Goal: Transaction & Acquisition: Purchase product/service

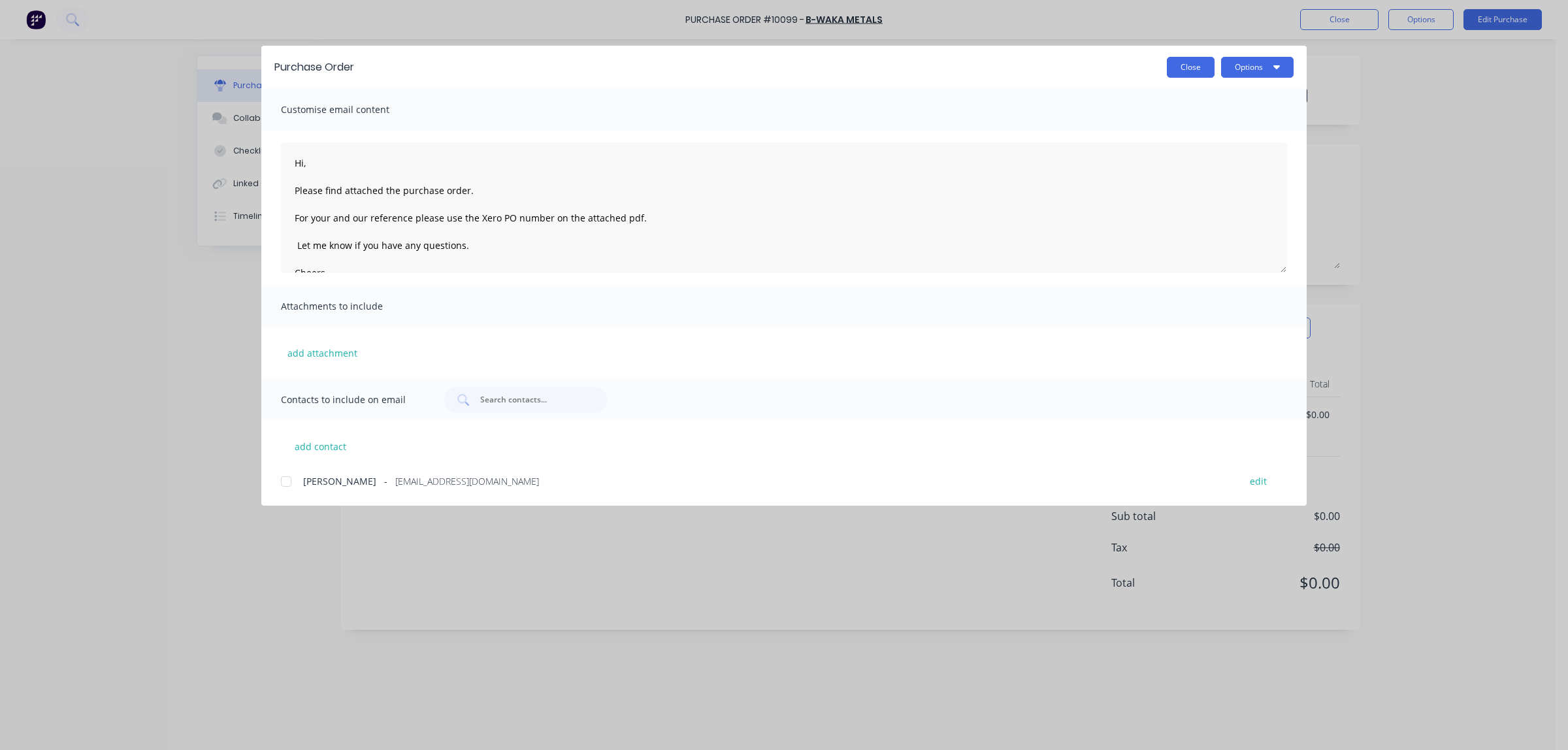
click at [1186, 57] on button "Close" at bounding box center [1190, 67] width 48 height 21
type textarea "x"
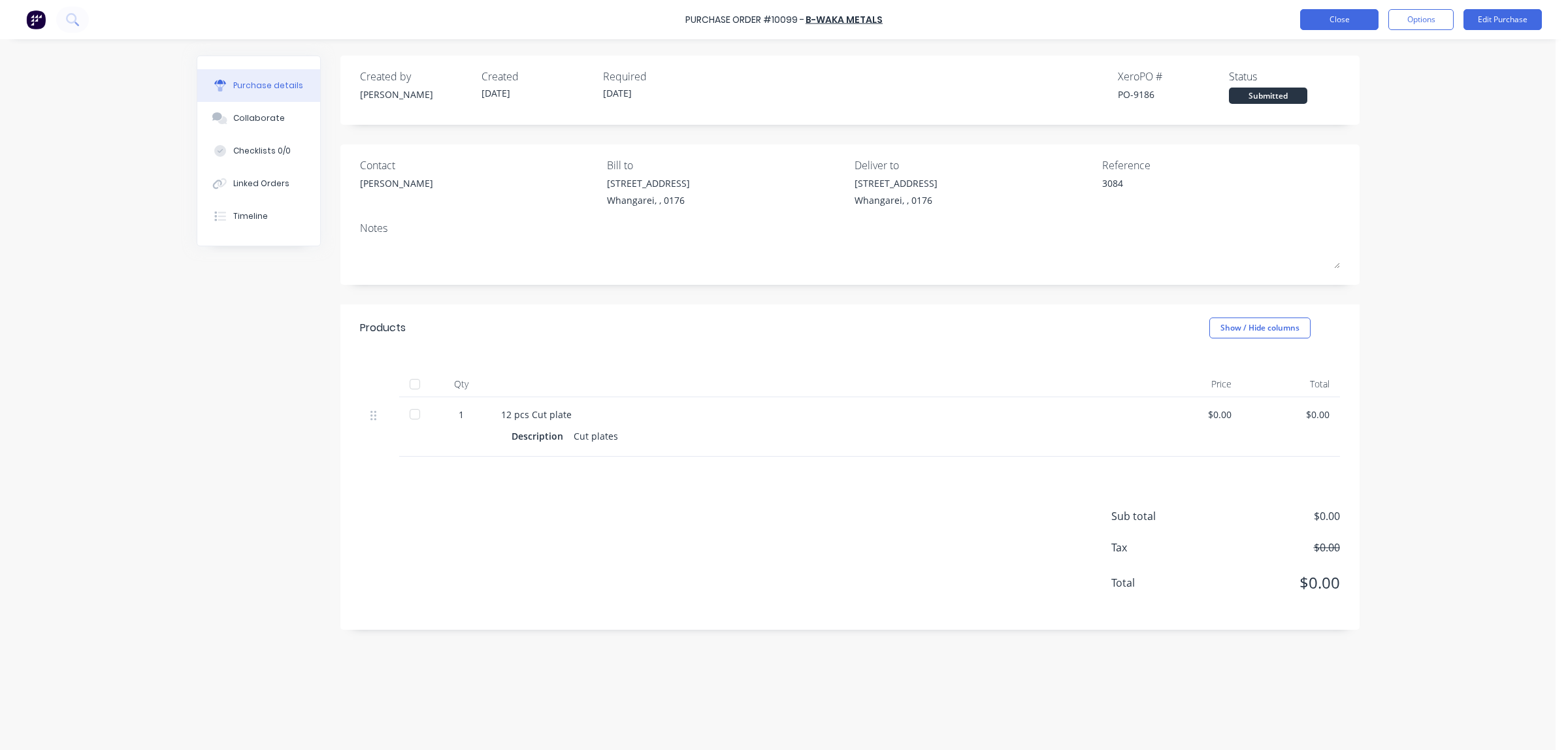
click at [1355, 20] on button "Close" at bounding box center [1339, 19] width 79 height 21
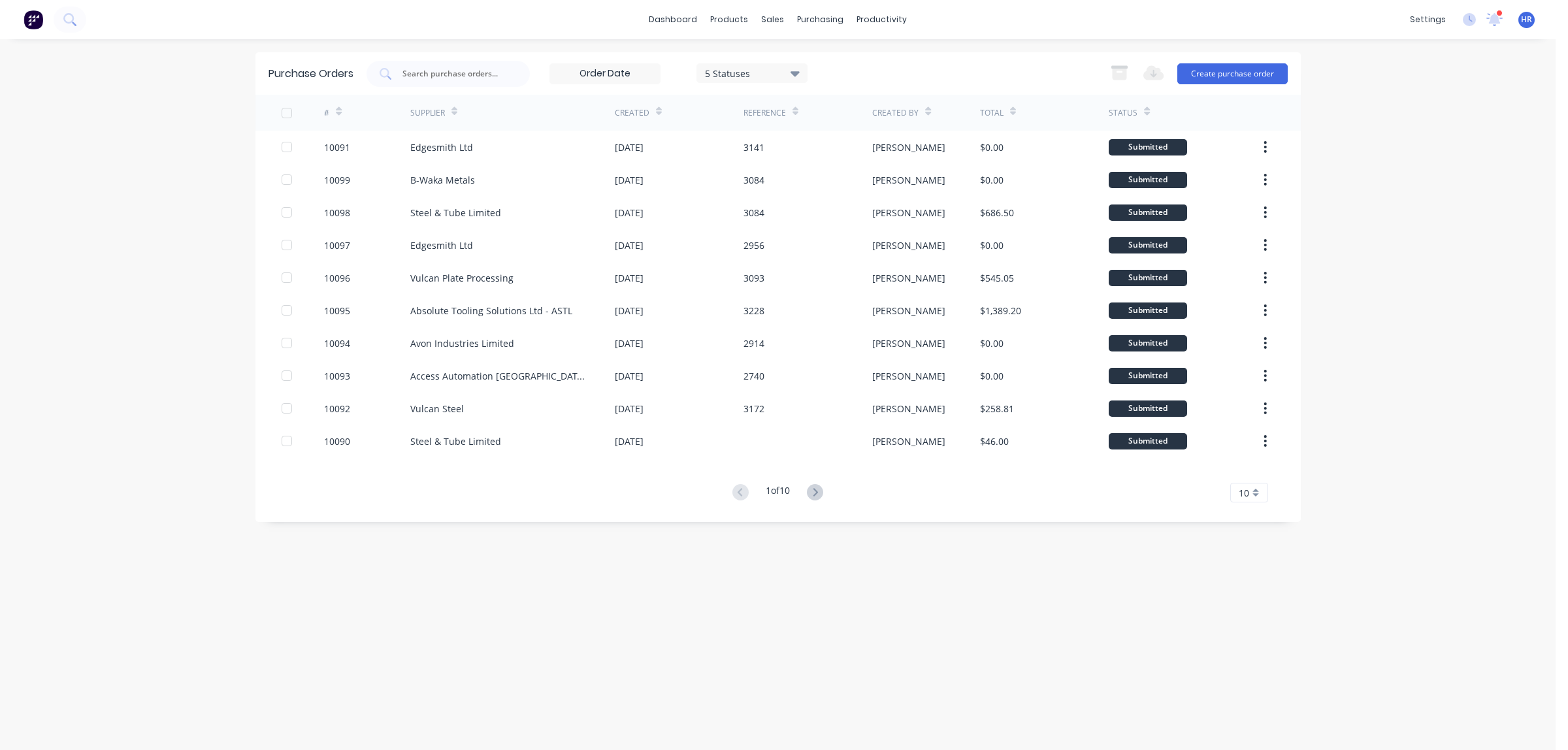
click at [900, 607] on div "Purchase Orders 5 Statuses 5 Statuses Export to Excel (XLSX) Create purchase or…" at bounding box center [778, 394] width 1046 height 685
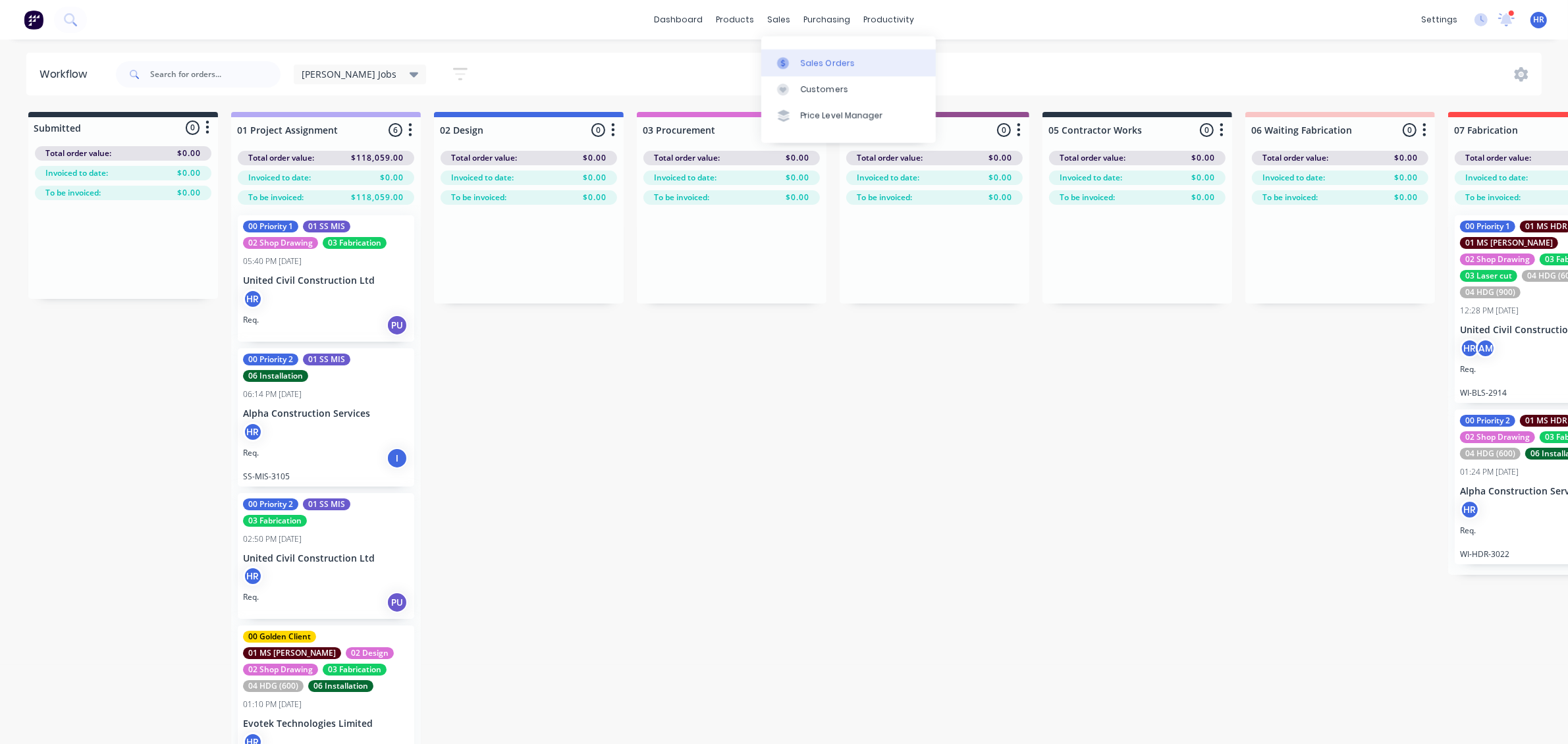
click at [801, 64] on div "Sales Orders" at bounding box center [827, 63] width 54 height 12
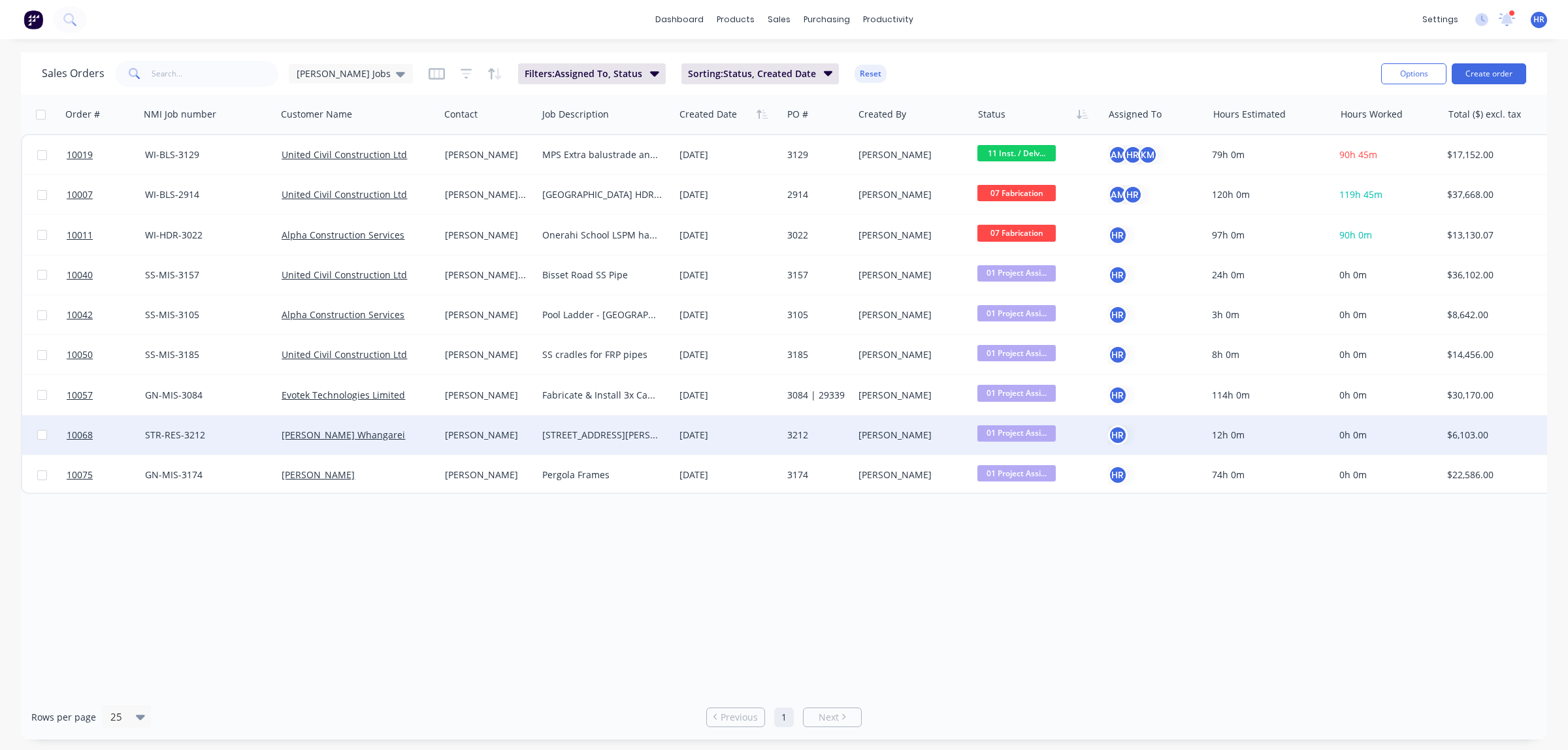
click at [489, 435] on div "[PERSON_NAME]" at bounding box center [486, 435] width 83 height 13
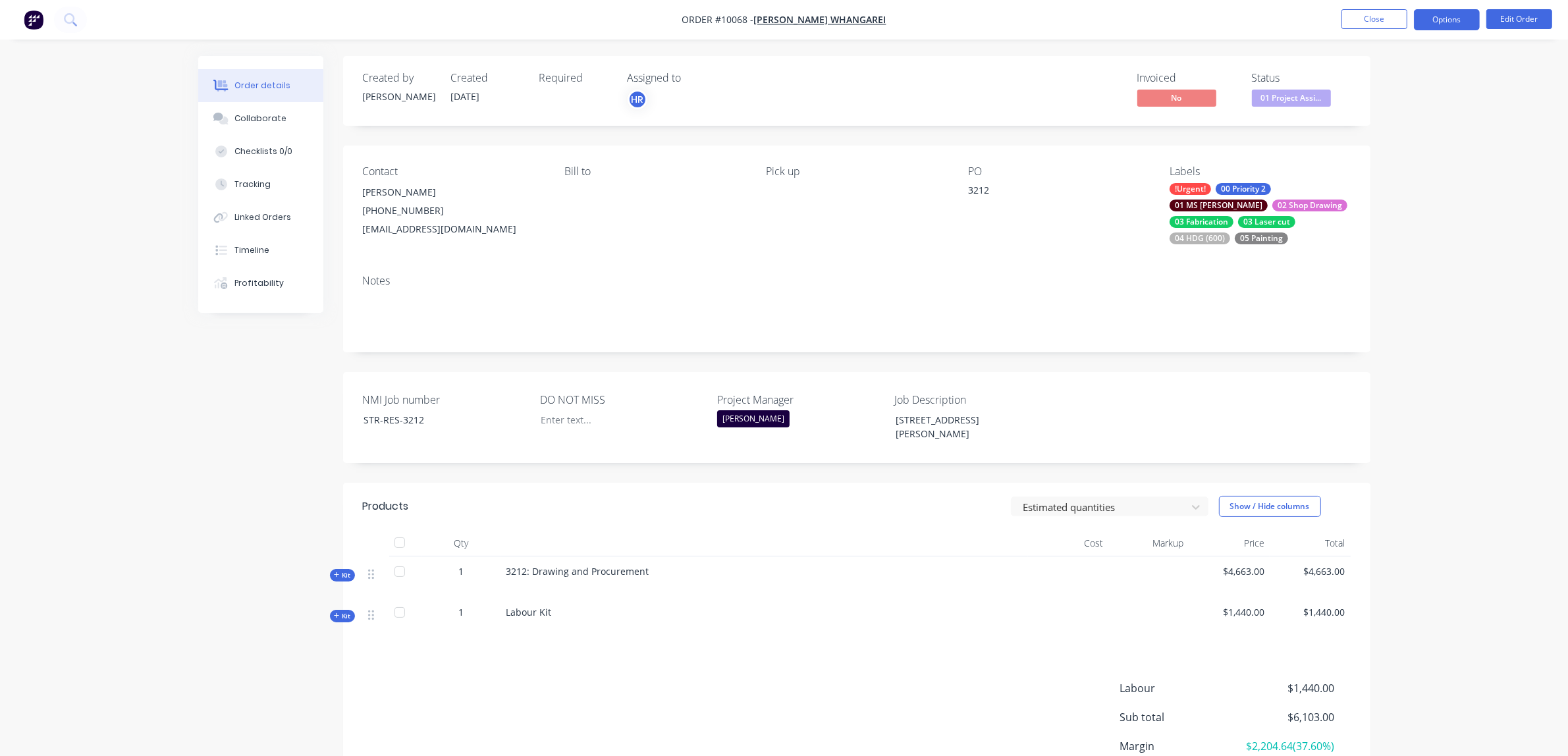
click at [1447, 21] on button "Options" at bounding box center [1447, 19] width 66 height 21
click at [1410, 230] on div "Purchase Products" at bounding box center [1408, 238] width 121 height 19
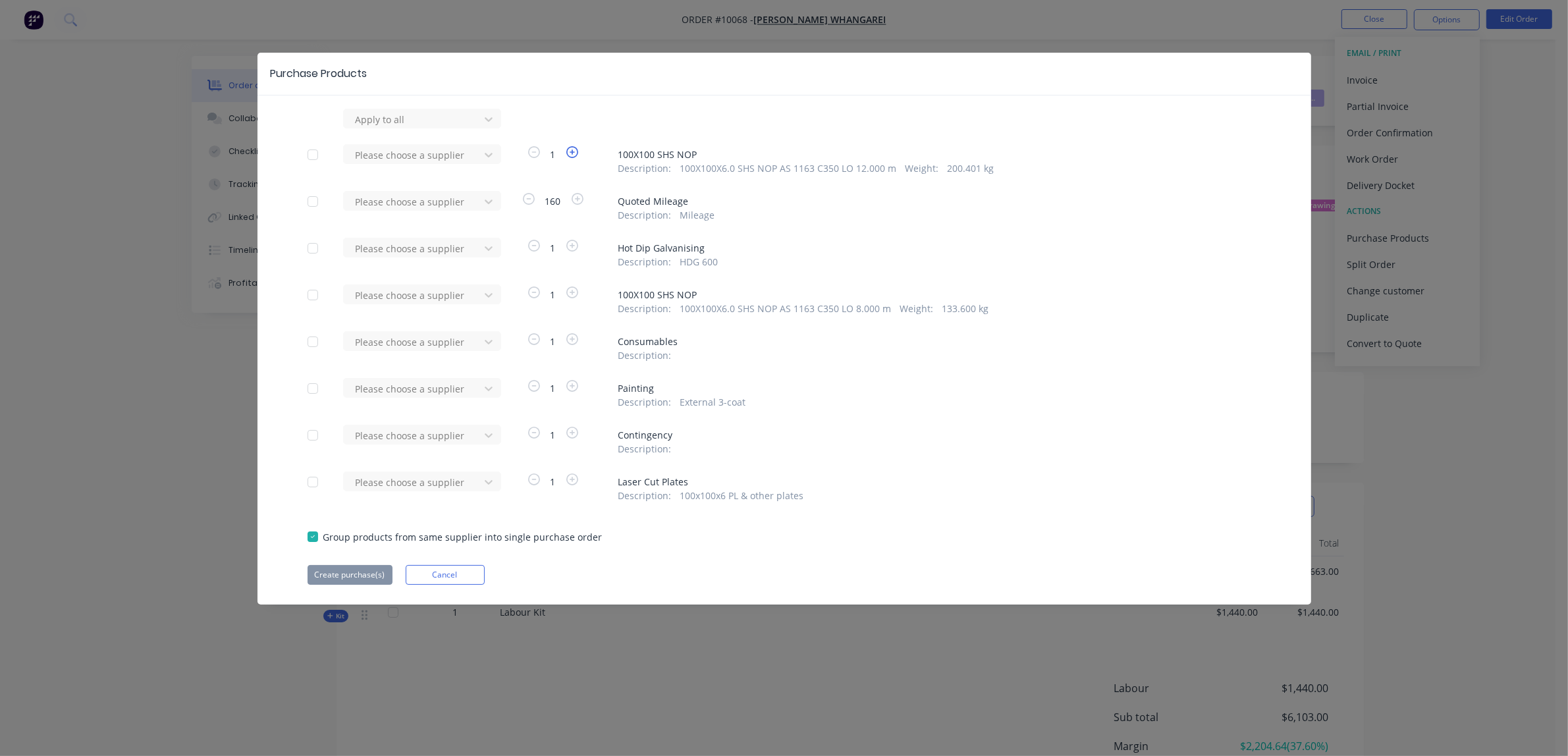
click at [574, 155] on icon "button" at bounding box center [573, 152] width 12 height 12
click at [533, 153] on icon "button" at bounding box center [534, 152] width 12 height 12
click at [570, 295] on icon "button" at bounding box center [573, 292] width 12 height 12
click at [489, 294] on icon at bounding box center [489, 295] width 13 height 13
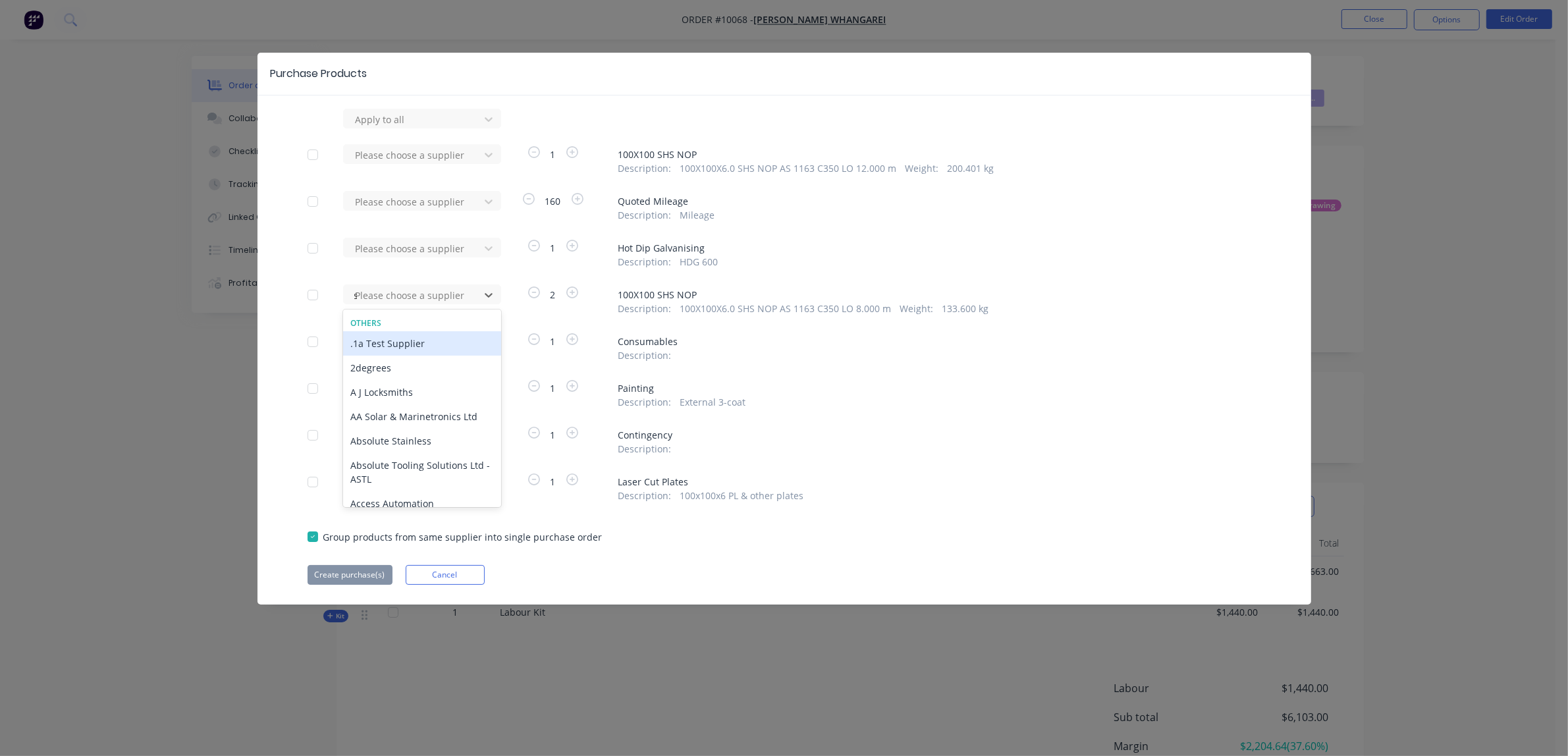
type input "steel"
click at [422, 367] on div "Steel & Tube Limited" at bounding box center [421, 367] width 158 height 24
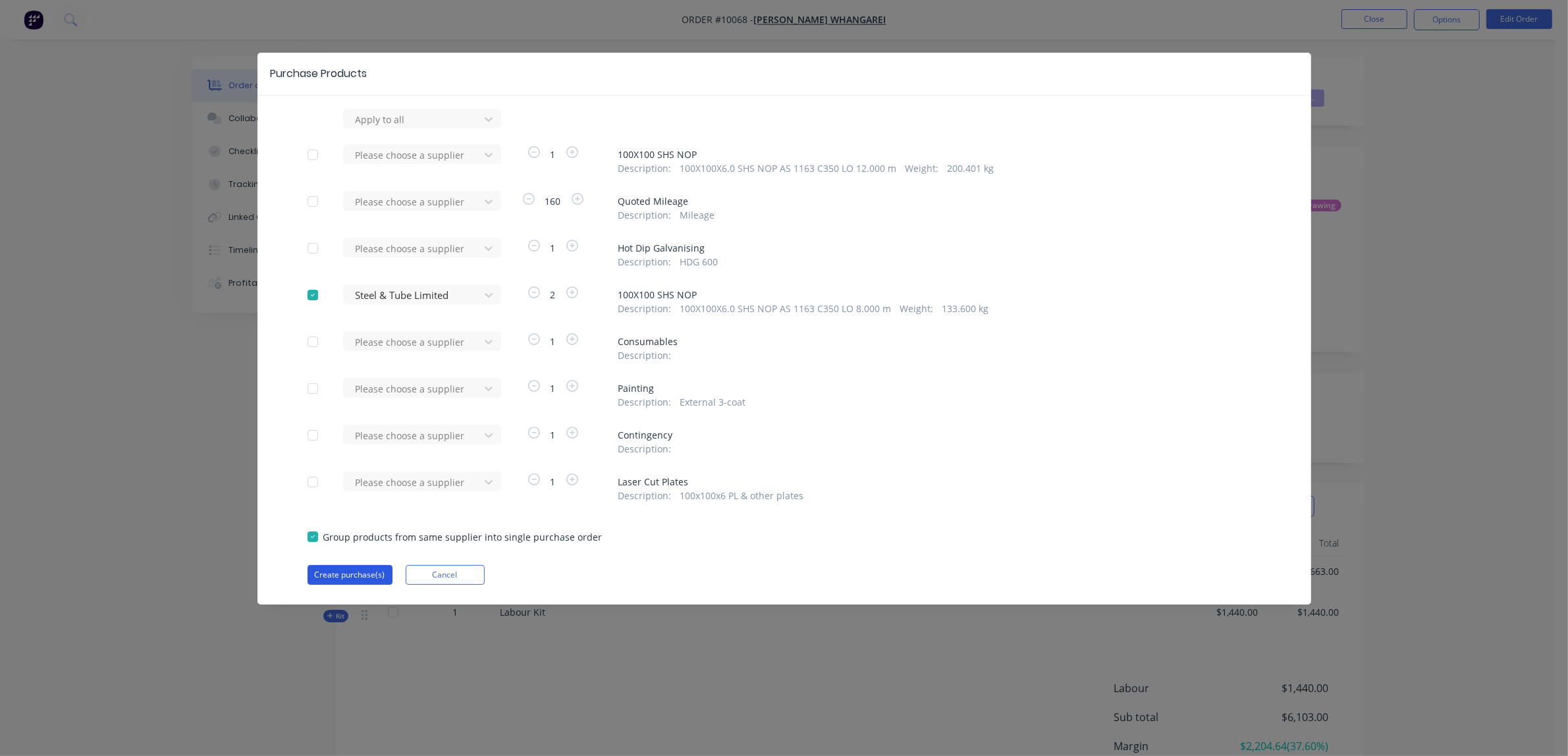
click at [335, 576] on button "Create purchase(s)" at bounding box center [350, 575] width 85 height 20
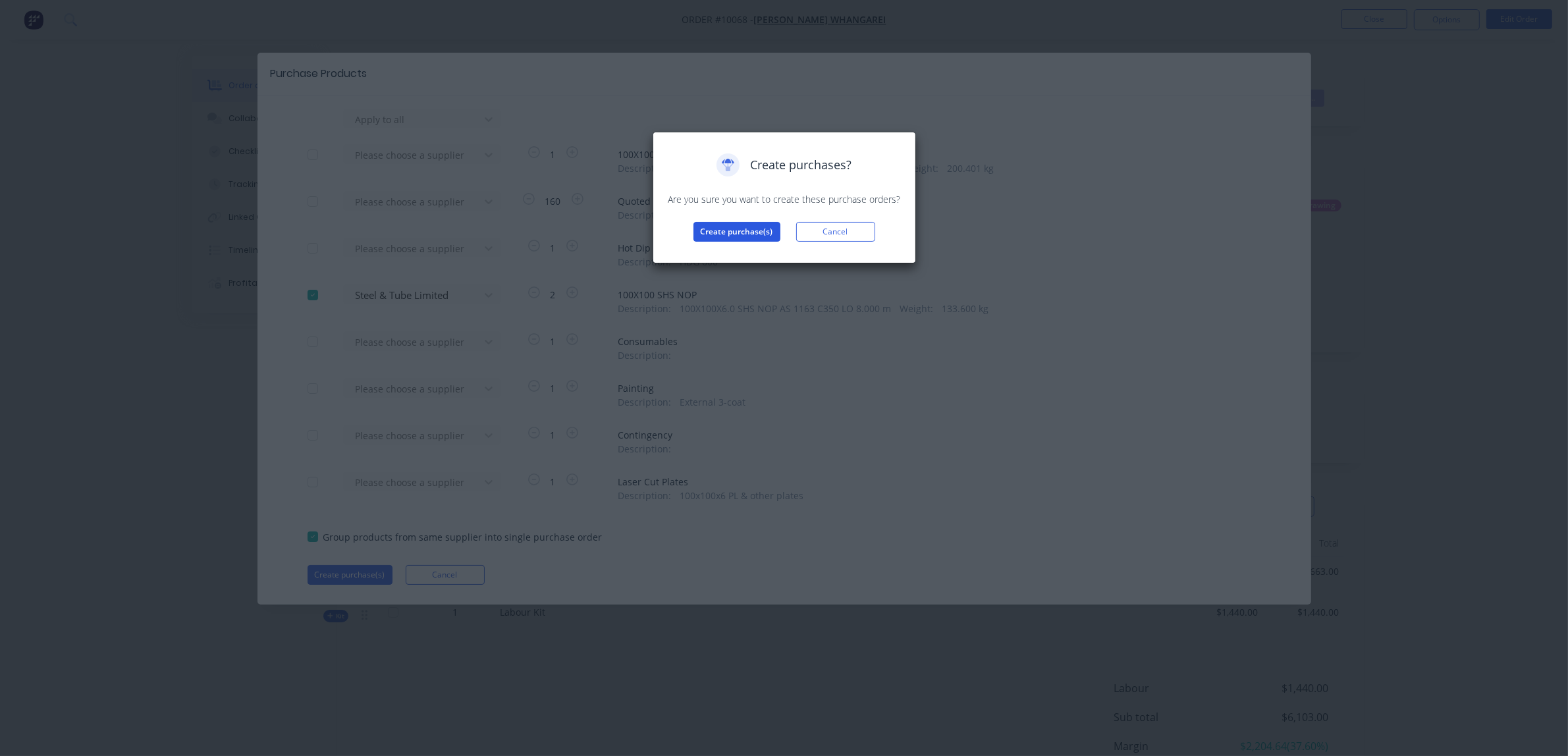
click at [722, 234] on button "Create purchase(s)" at bounding box center [736, 232] width 87 height 20
click at [735, 257] on button "View purchase(s)" at bounding box center [737, 252] width 79 height 20
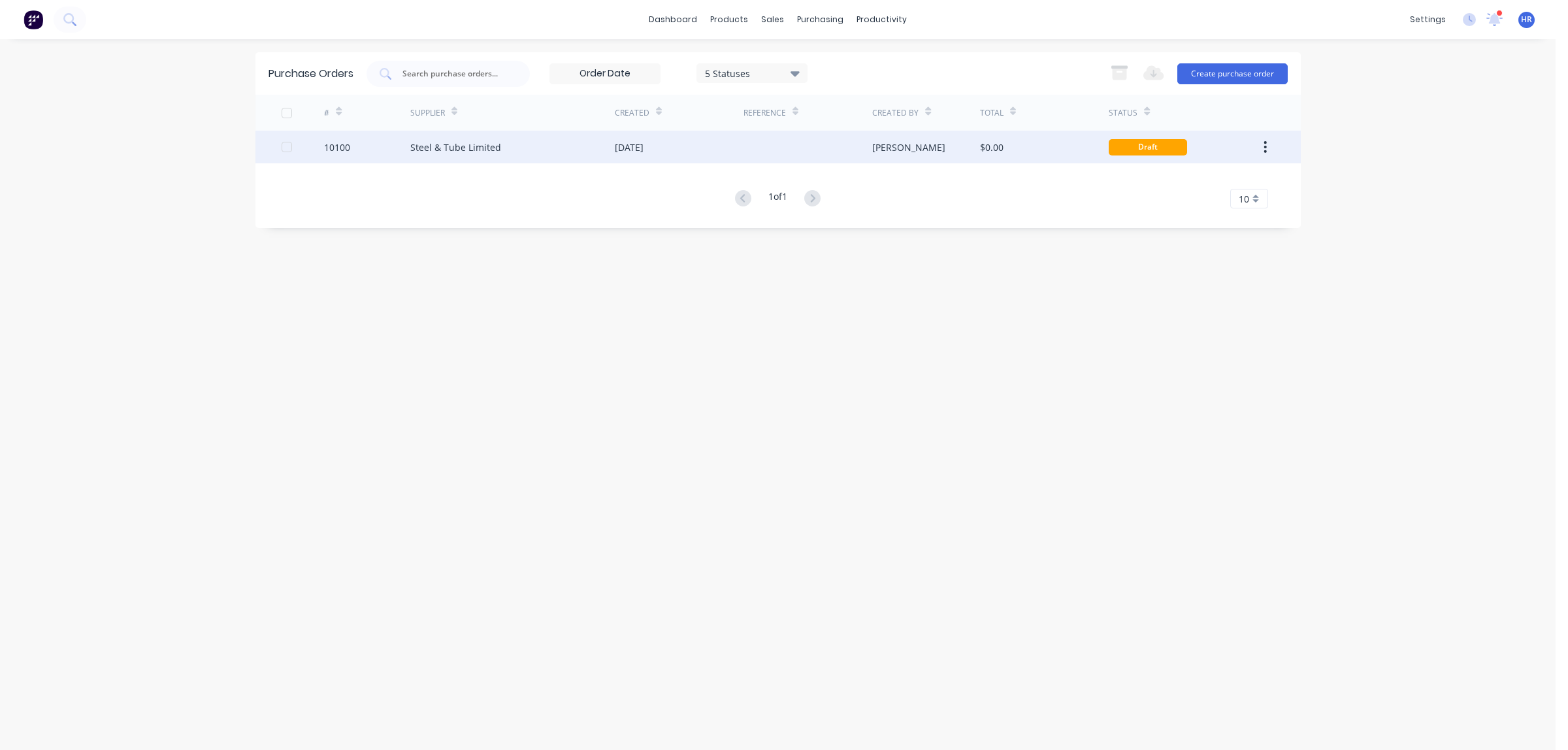
click at [635, 148] on div "[DATE]" at bounding box center [629, 147] width 29 height 14
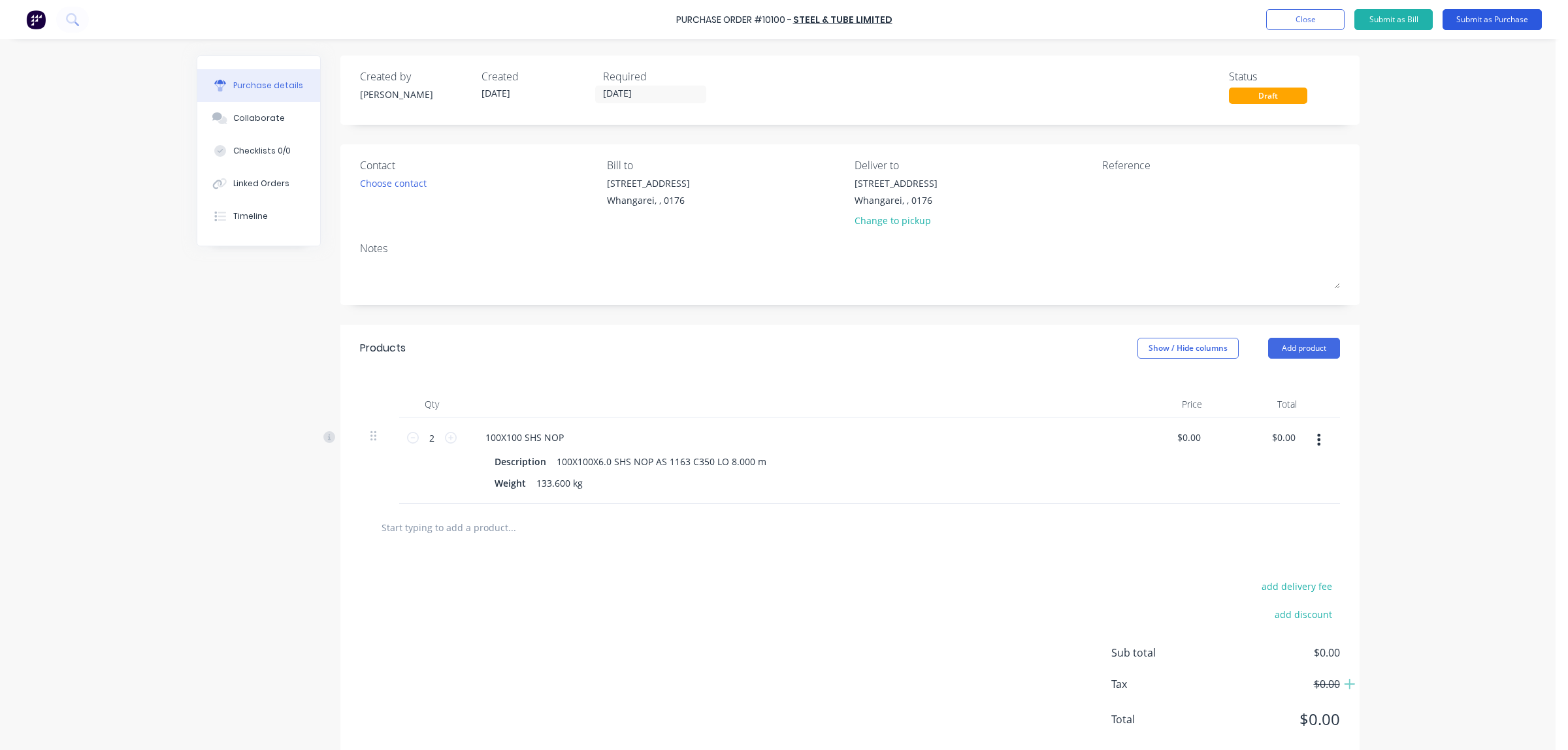
click at [1481, 21] on button "Submit as Purchase" at bounding box center [1492, 19] width 99 height 21
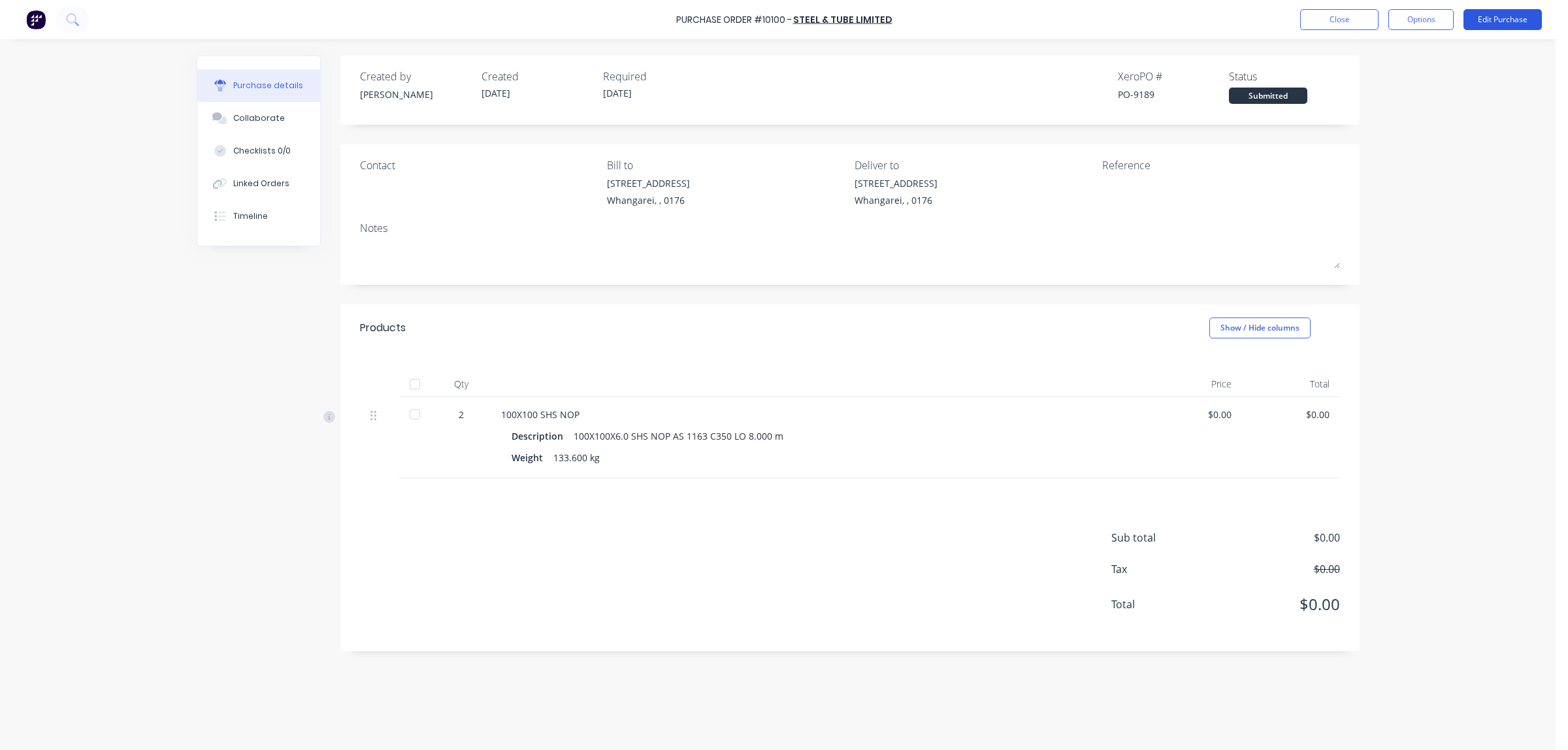
click at [1511, 17] on button "Edit Purchase" at bounding box center [1503, 19] width 79 height 21
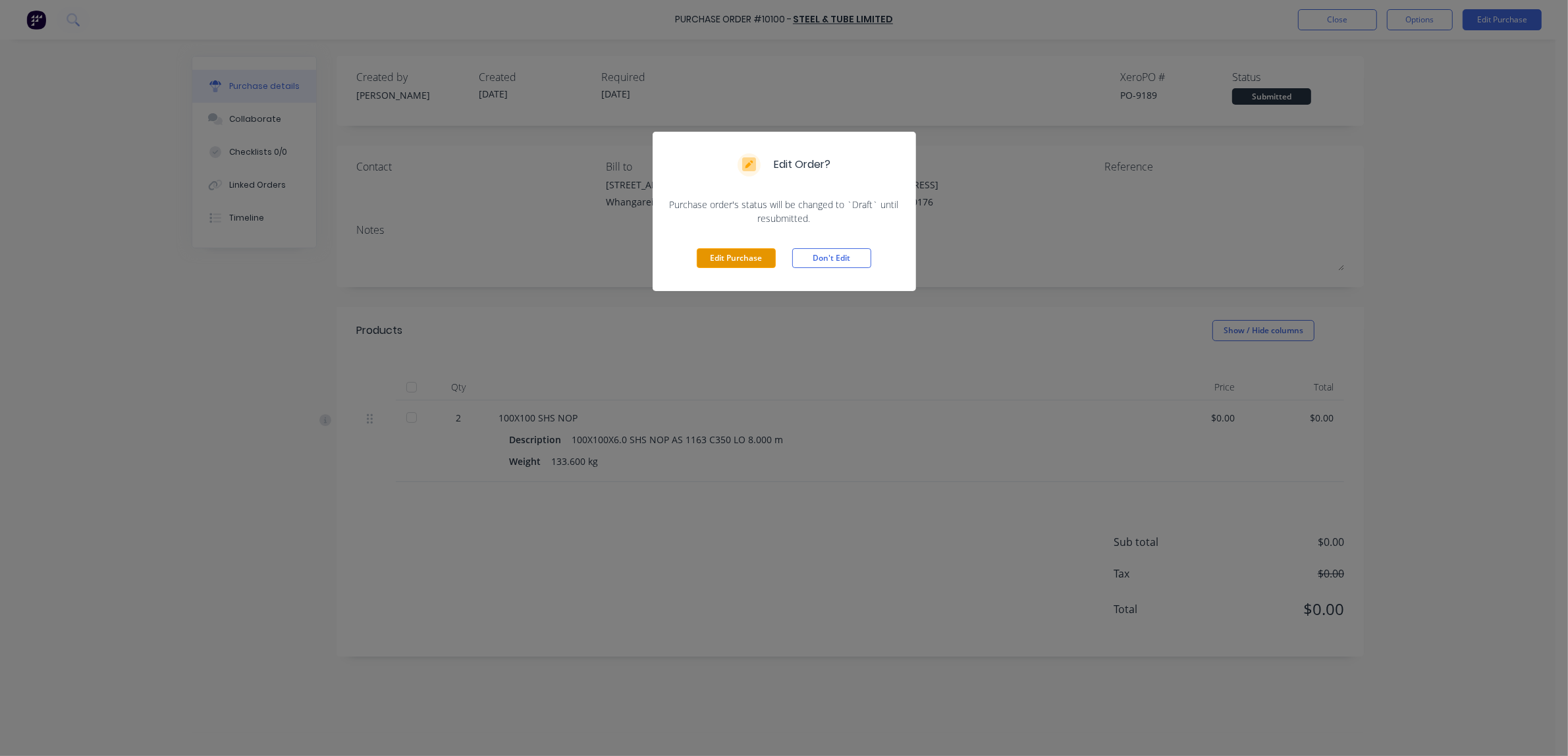
click at [736, 262] on button "Edit Purchase" at bounding box center [736, 258] width 79 height 20
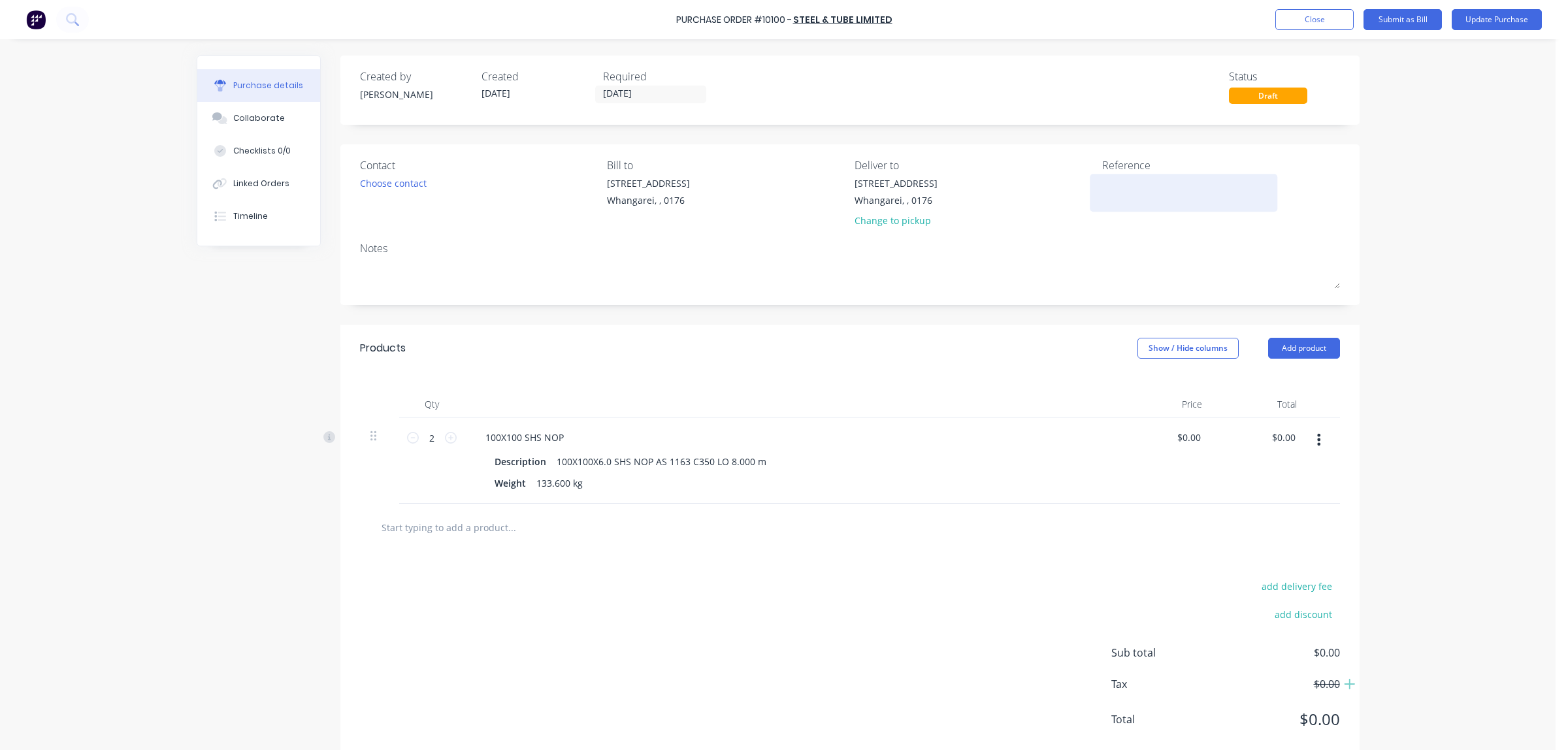
click at [1108, 190] on textarea at bounding box center [1184, 191] width 163 height 29
type textarea "x"
type textarea "3"
type textarea "x"
type textarea "32"
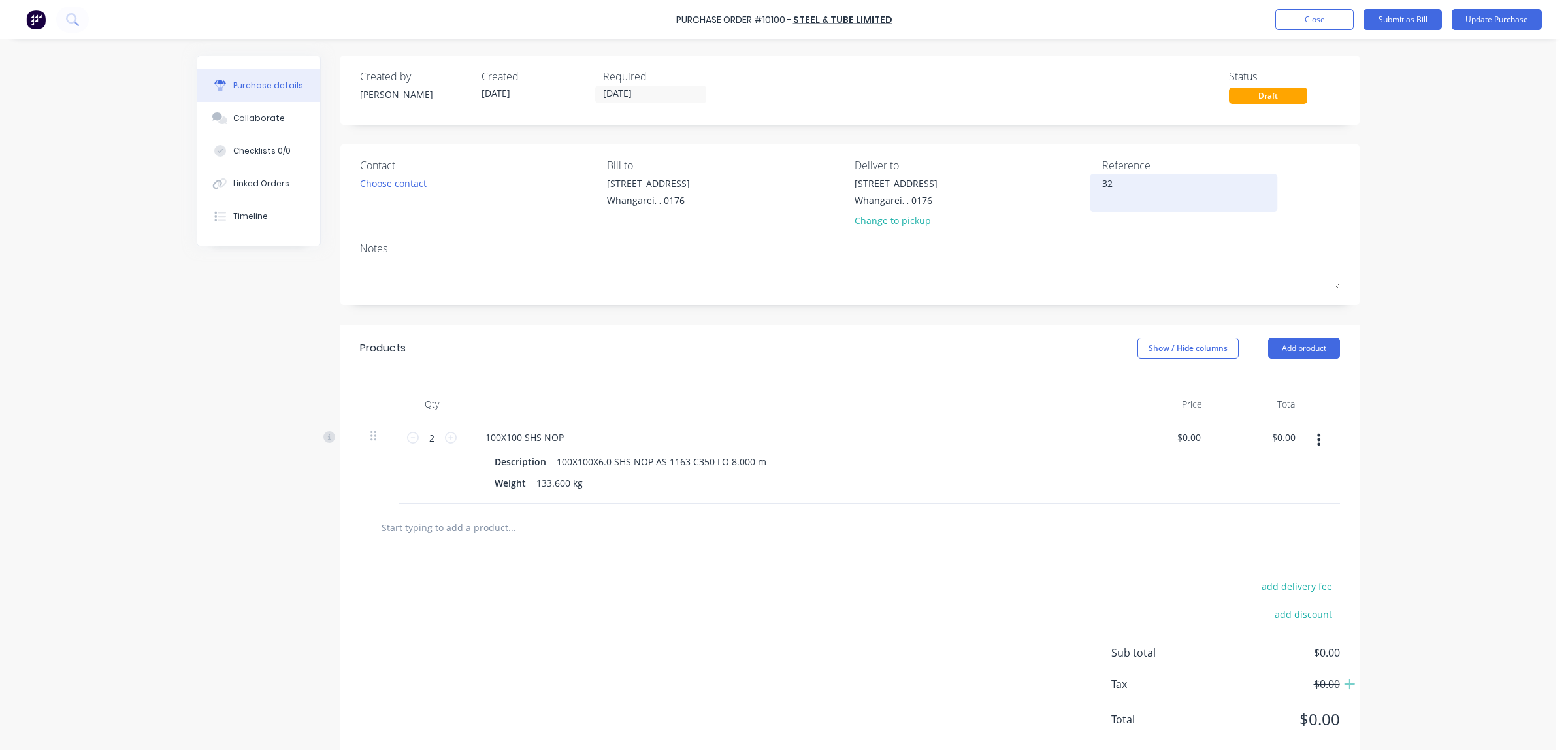
type textarea "x"
type textarea "321"
type textarea "x"
type textarea "3212"
type textarea "x"
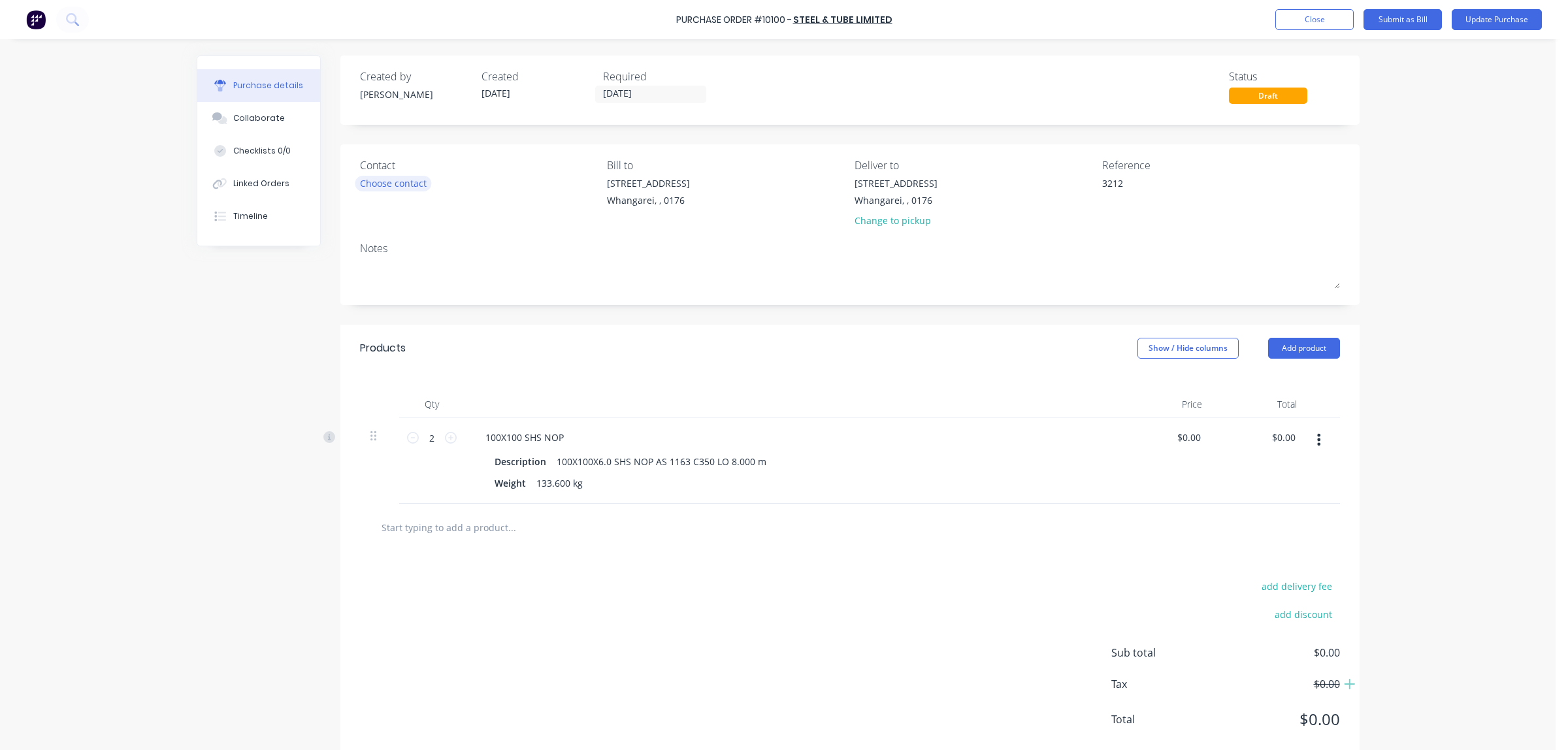
type textarea "3212"
click at [398, 187] on div "Choose contact" at bounding box center [393, 183] width 67 height 14
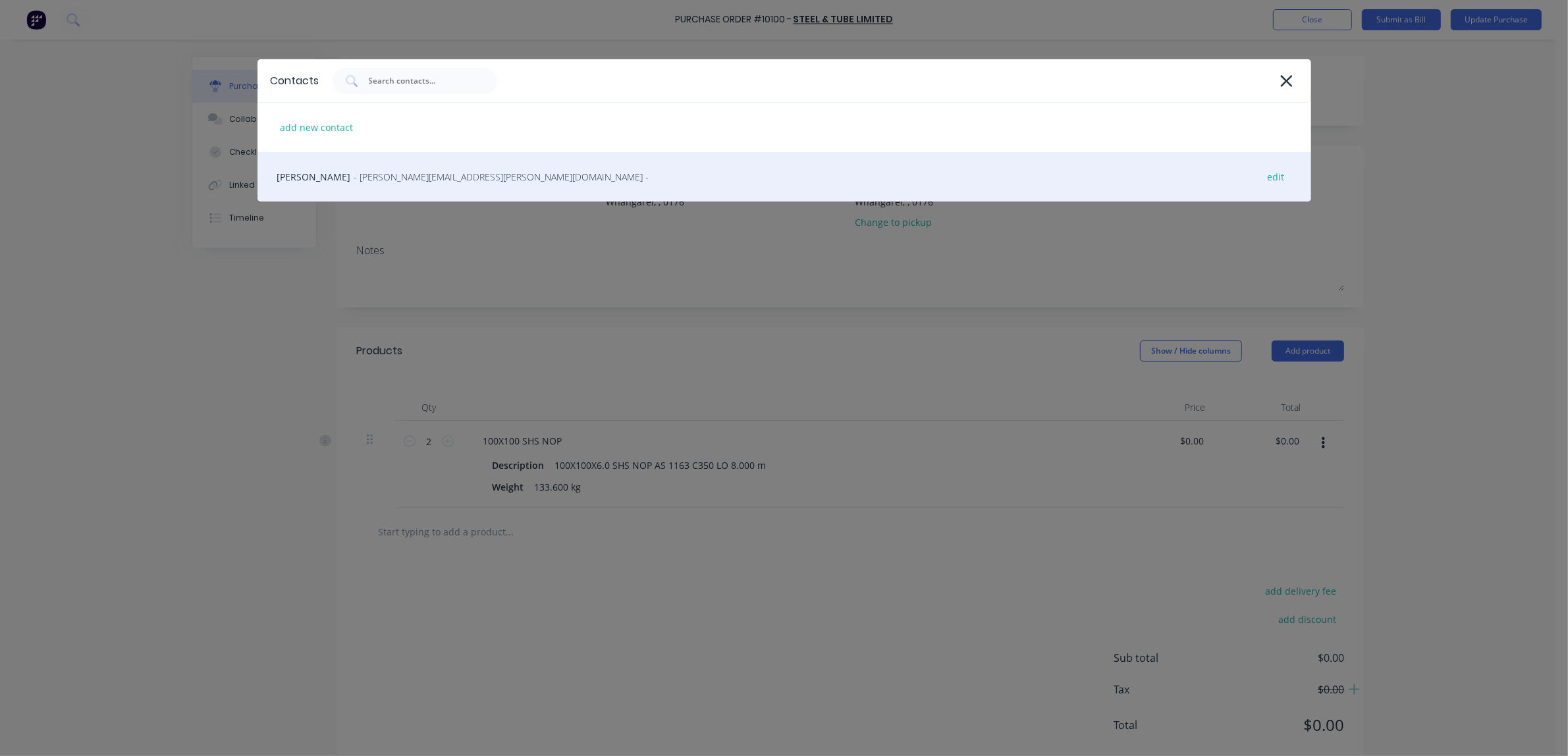
click at [356, 180] on span "- [PERSON_NAME][EMAIL_ADDRESS][PERSON_NAME][DOMAIN_NAME] -" at bounding box center [501, 176] width 295 height 14
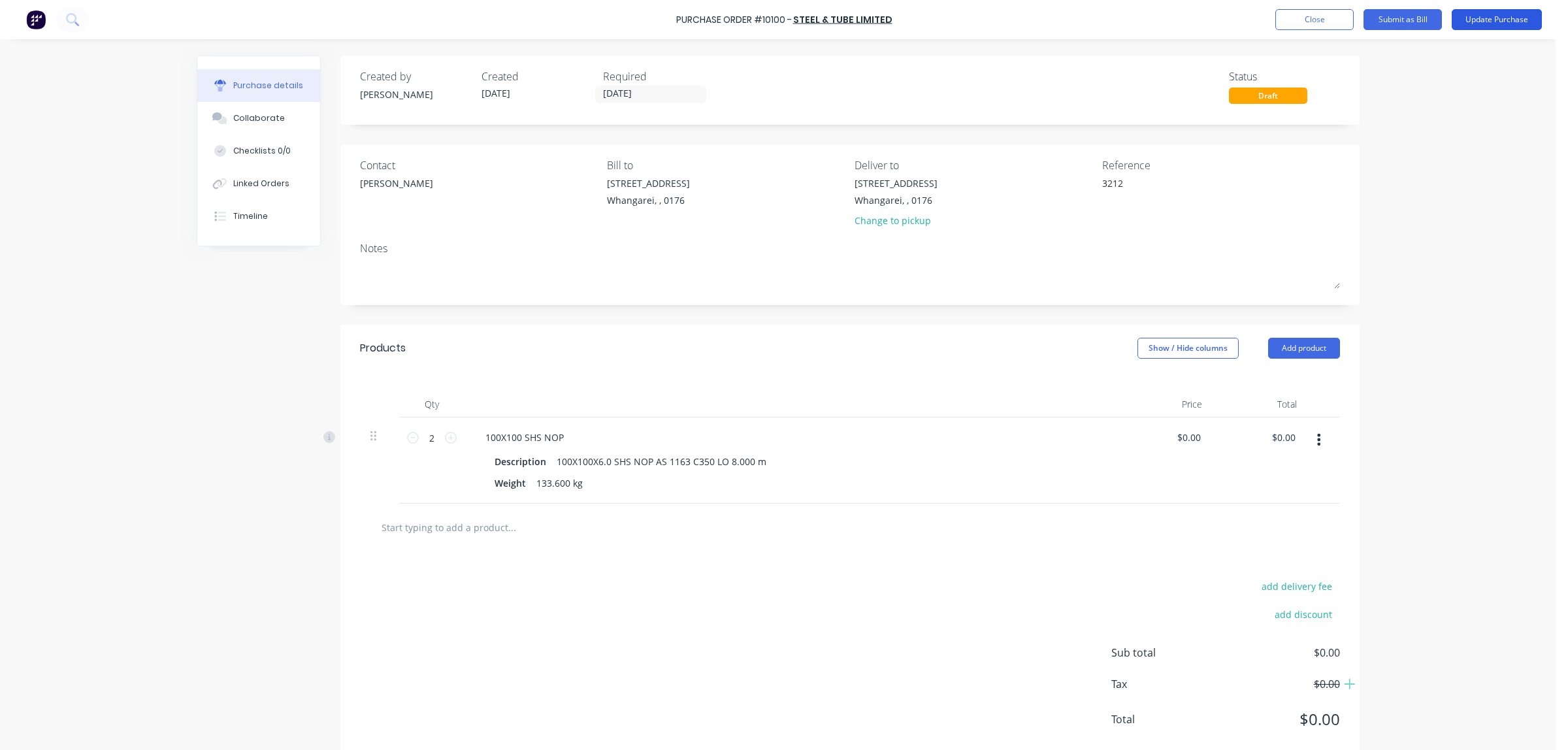
click at [1492, 23] on button "Update Purchase" at bounding box center [1497, 19] width 90 height 21
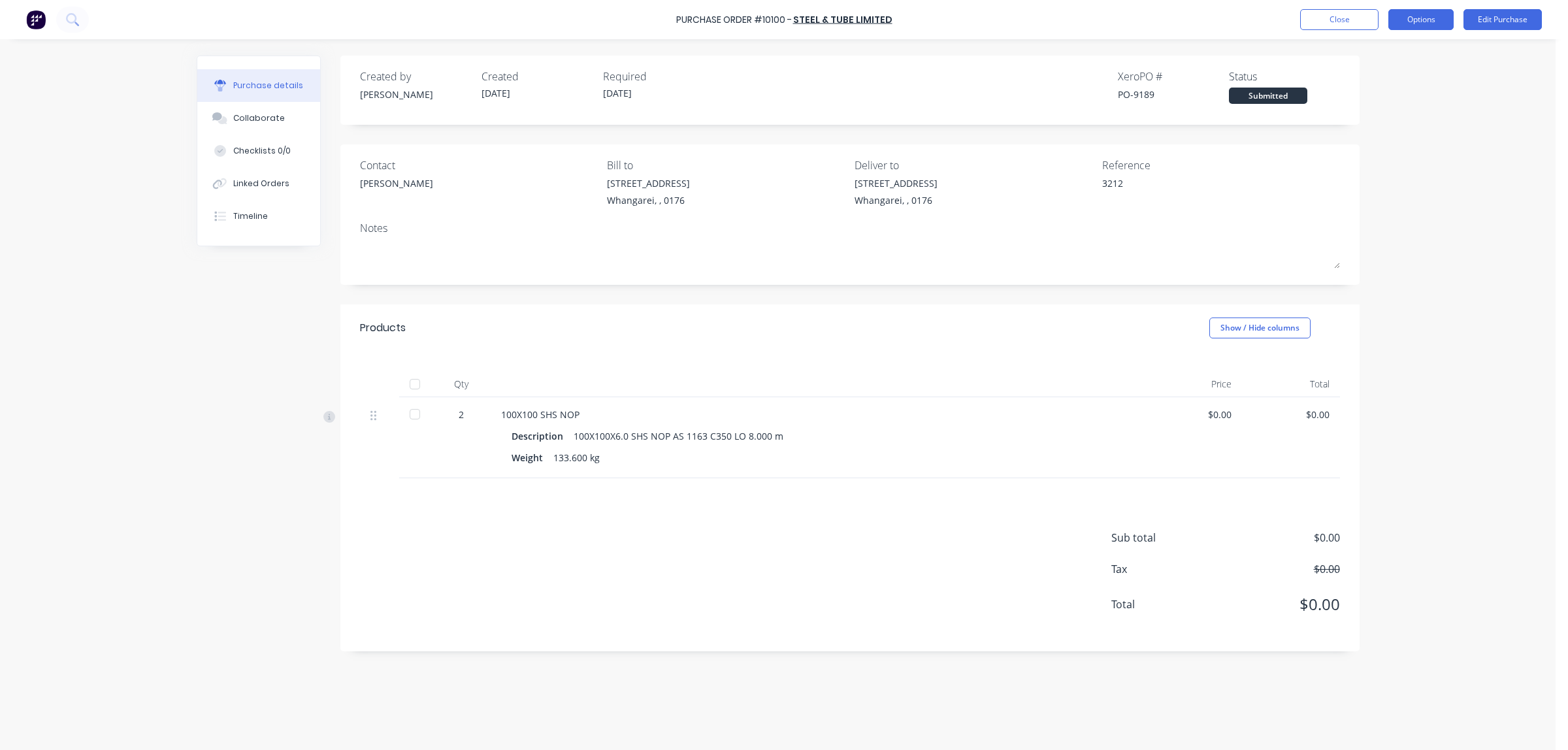
click at [1409, 20] on button "Options" at bounding box center [1421, 19] width 65 height 21
click at [1390, 50] on div "Print / Email" at bounding box center [1392, 54] width 101 height 19
click at [1377, 105] on div "Without pricing" at bounding box center [1392, 106] width 101 height 19
type textarea "x"
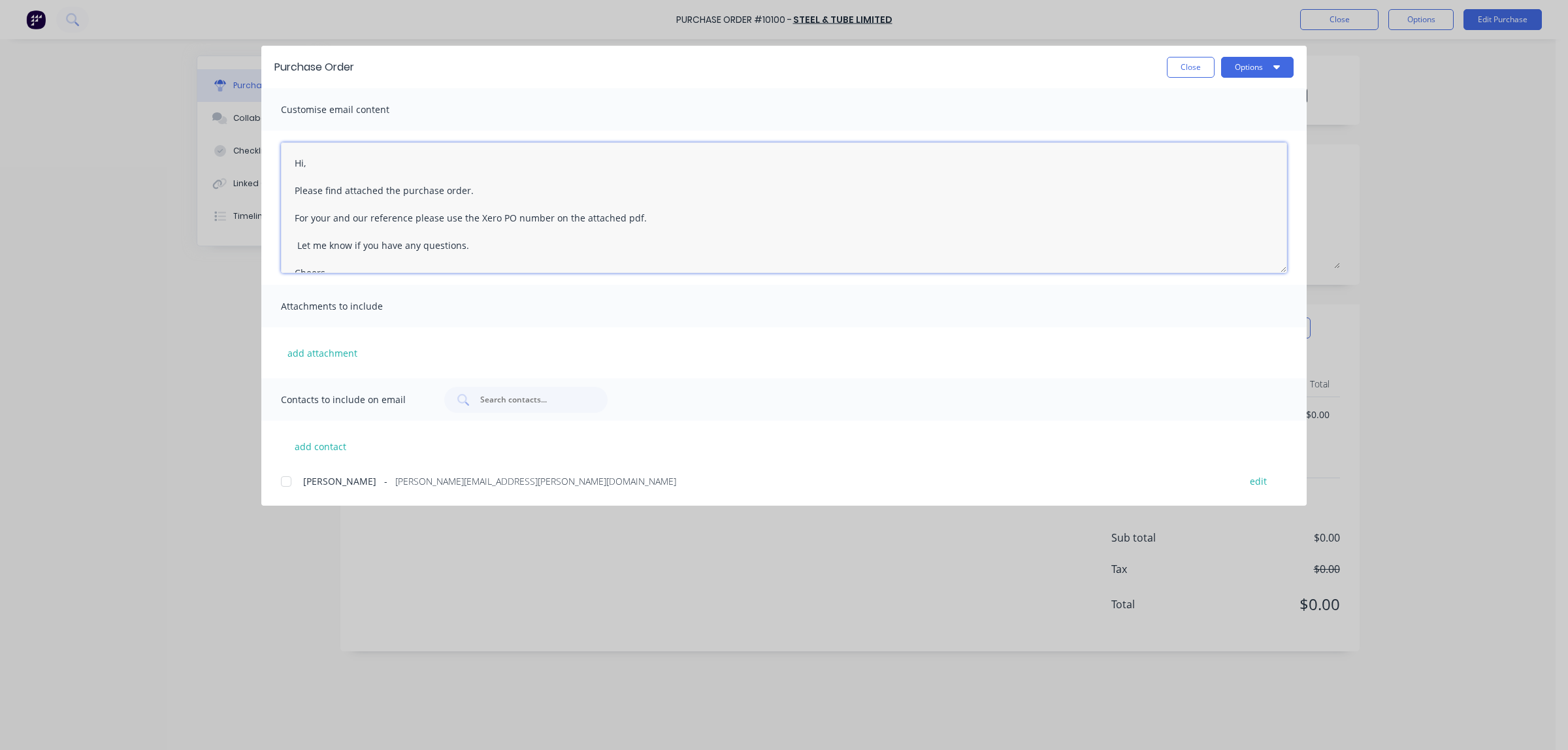
click at [312, 163] on textarea "Hi, Please find attached the purchase order. For your and our reference please …" at bounding box center [784, 208] width 1007 height 131
click at [337, 190] on textarea "Hi [PERSON_NAME], 2 more at 100x6 SHS this time please Please find attached the…" at bounding box center [784, 208] width 1007 height 131
click at [448, 188] on textarea "Hi [PERSON_NAME], 2 more, 100x6 SHS this time please Please find attached the p…" at bounding box center [784, 208] width 1007 height 131
click at [281, 483] on div at bounding box center [287, 482] width 26 height 26
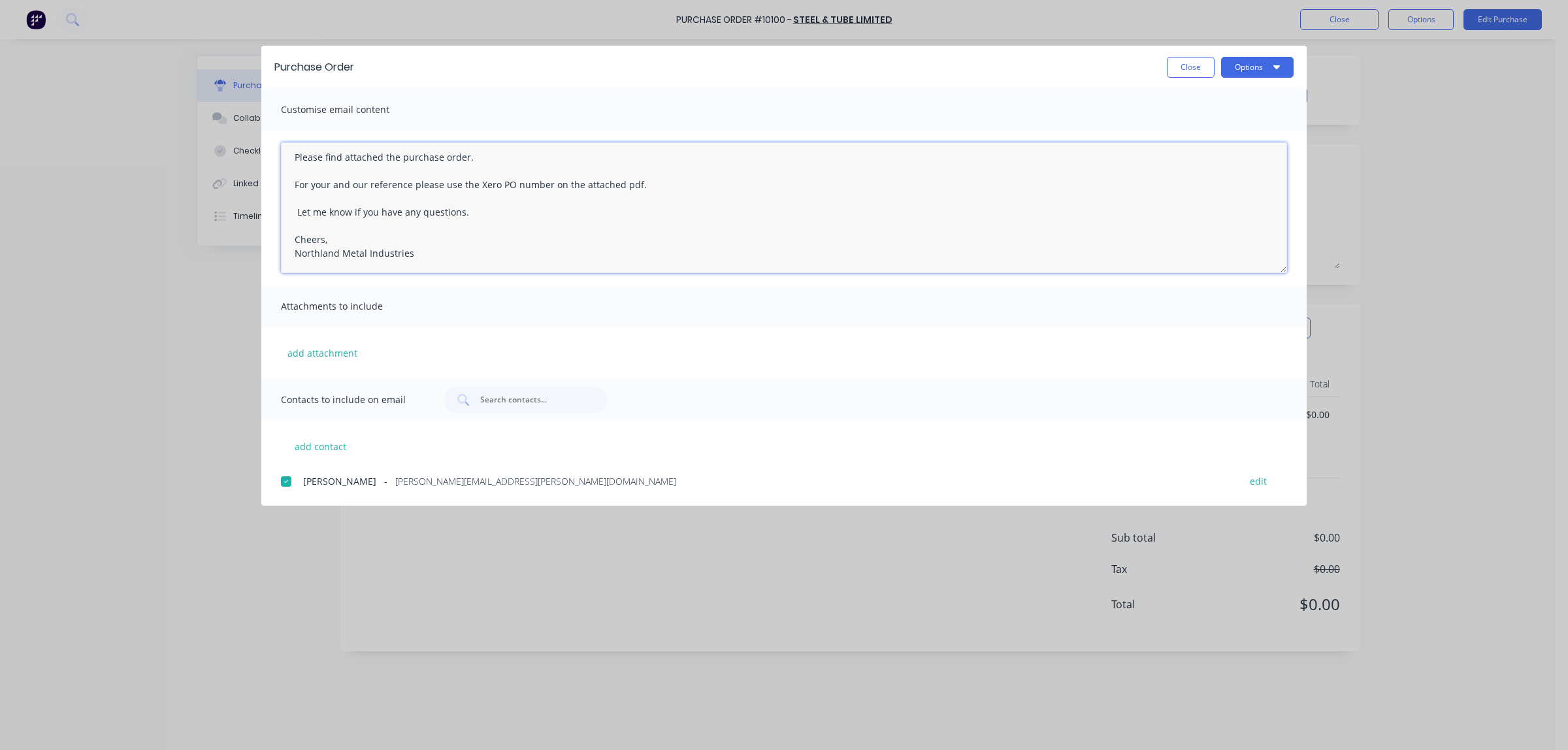
click at [295, 211] on textarea "Hi [PERSON_NAME], 2 more, 100x6 SHS this time please :) Please find attached th…" at bounding box center [784, 208] width 1007 height 131
type textarea "Hi [PERSON_NAME], 2 more, 100x6 SHS this time please :) Please find attached th…"
click at [1245, 71] on button "Options" at bounding box center [1257, 67] width 73 height 21
click at [1190, 155] on div "Email" at bounding box center [1231, 153] width 101 height 19
click at [1256, 72] on button "Options" at bounding box center [1257, 67] width 73 height 21
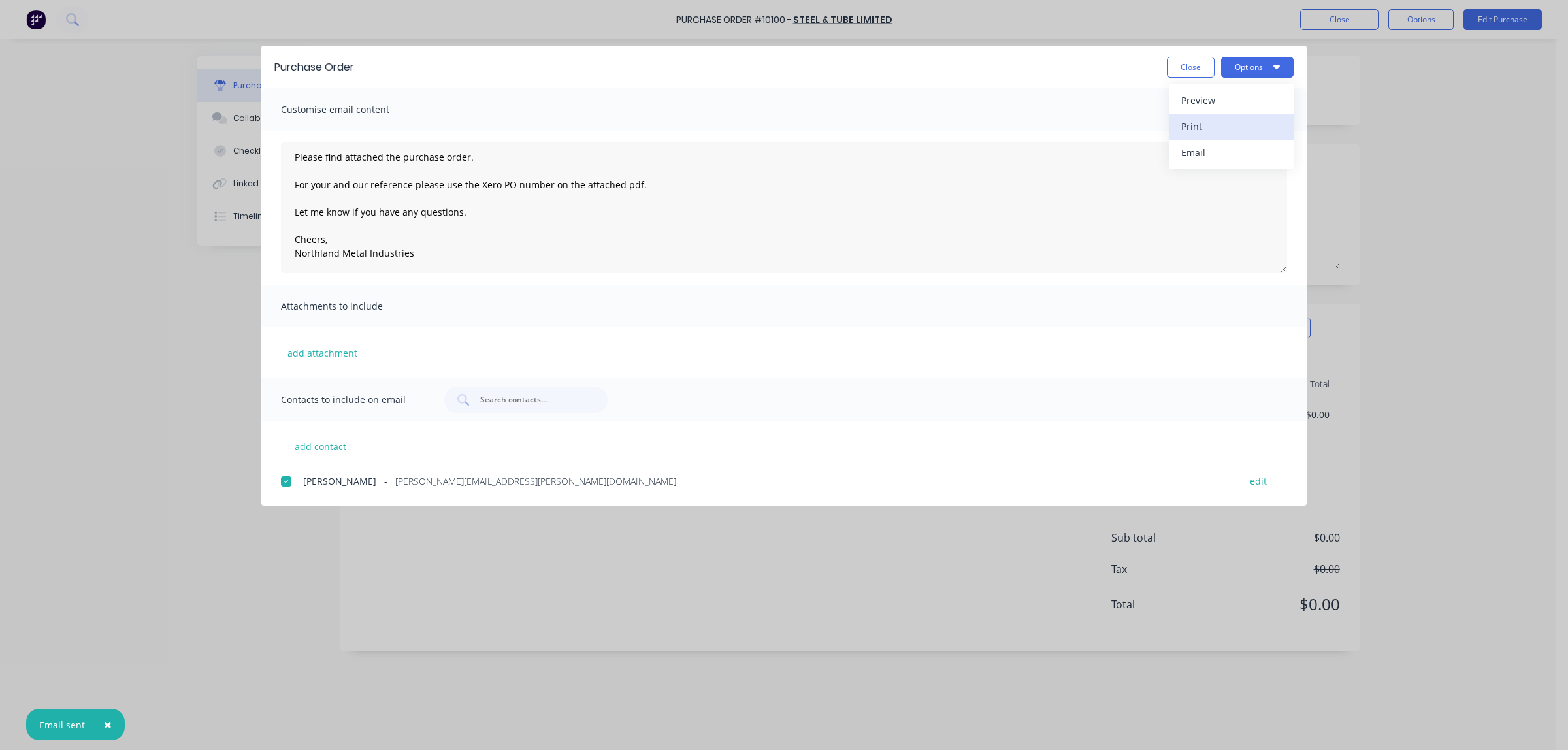
click at [1195, 129] on div "Print" at bounding box center [1231, 126] width 101 height 19
click at [1182, 68] on button "Close" at bounding box center [1190, 67] width 48 height 21
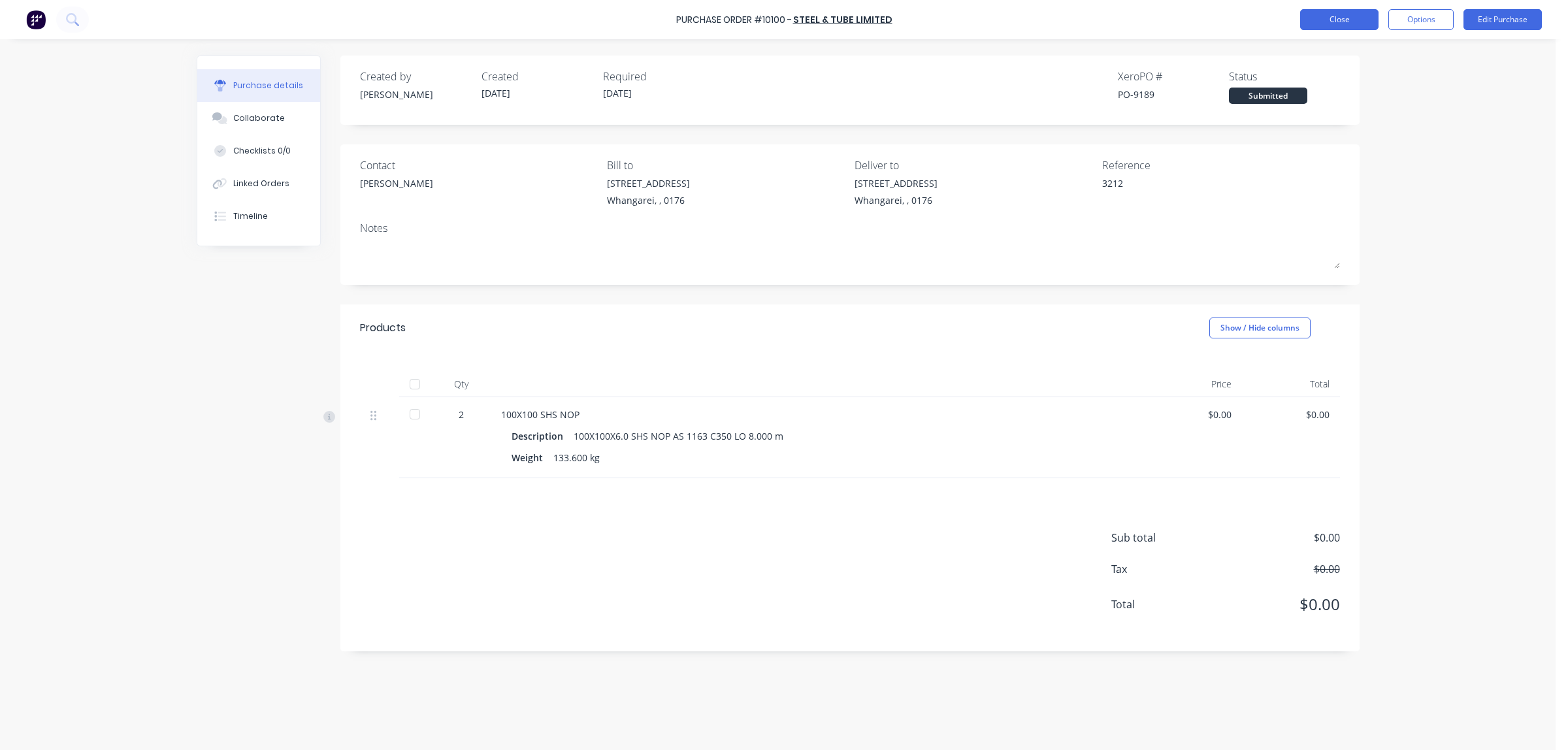
type textarea "x"
click at [1341, 21] on button "Close" at bounding box center [1339, 19] width 79 height 21
